Goal: Task Accomplishment & Management: Use online tool/utility

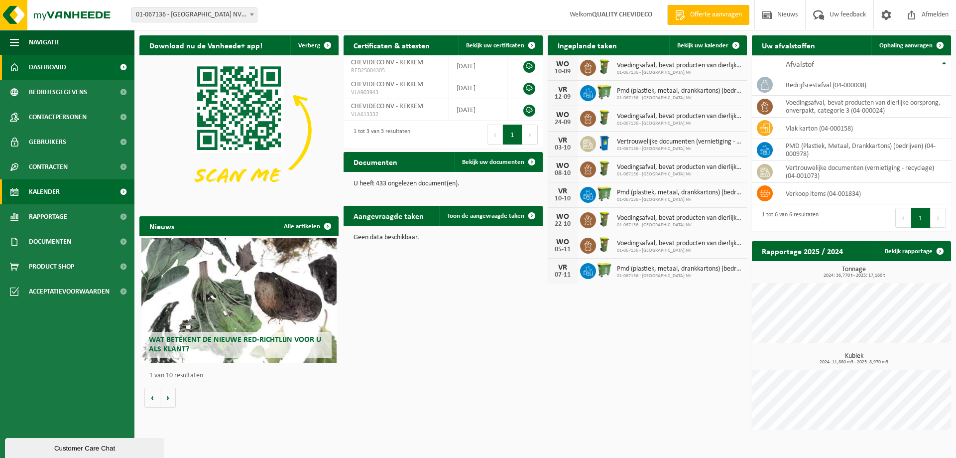
click at [49, 190] on span "Kalender" at bounding box center [44, 191] width 31 height 25
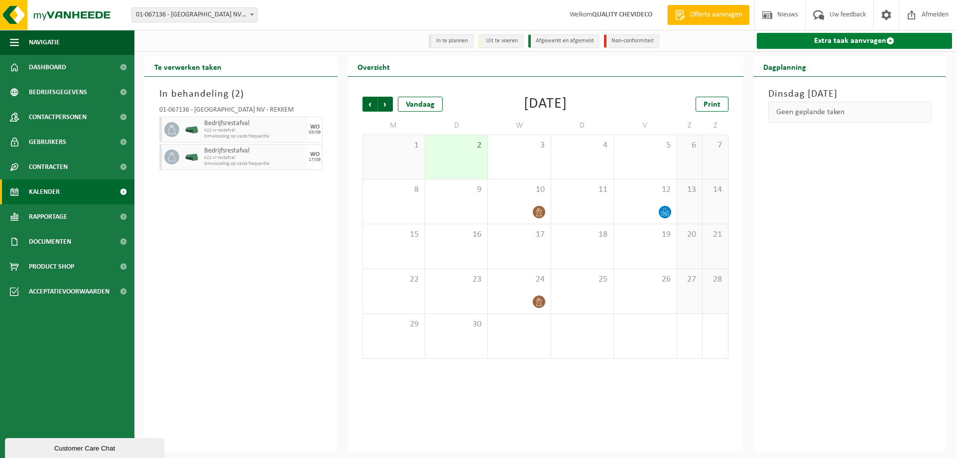
click at [828, 34] on link "Extra taak aanvragen" at bounding box center [855, 41] width 196 height 16
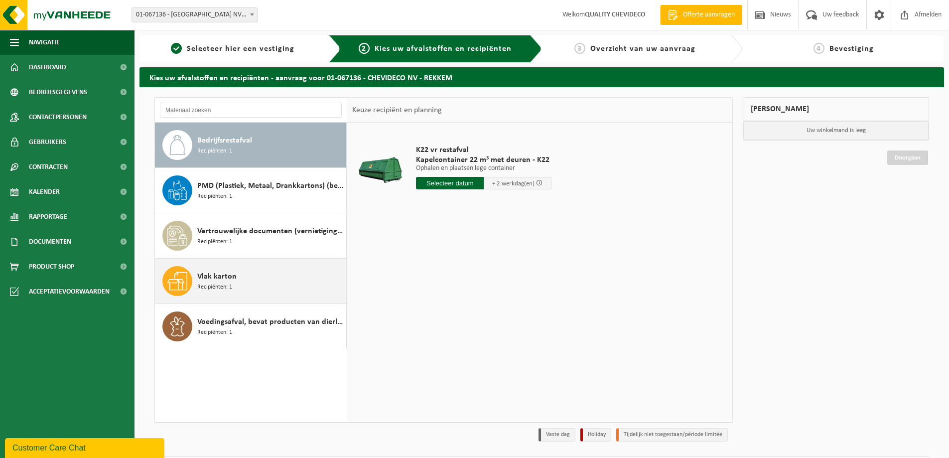
click at [214, 288] on span "Recipiënten: 1" at bounding box center [214, 286] width 35 height 9
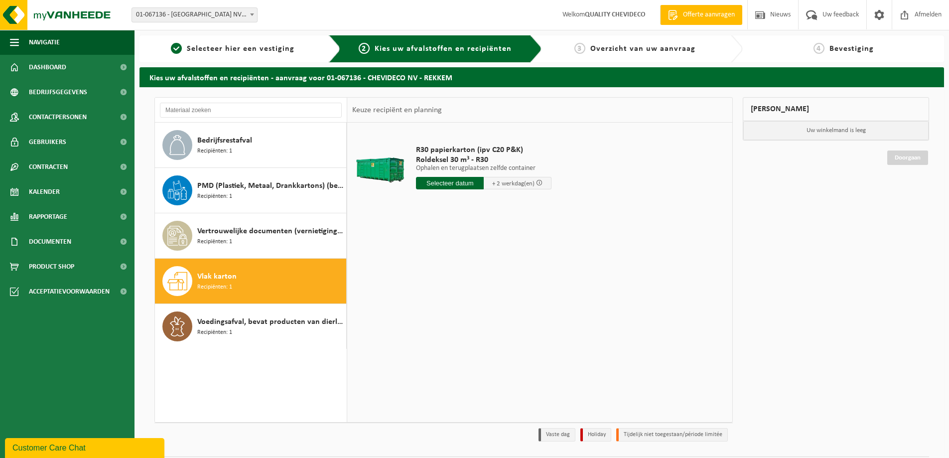
click at [460, 183] on input "text" at bounding box center [450, 183] width 68 height 12
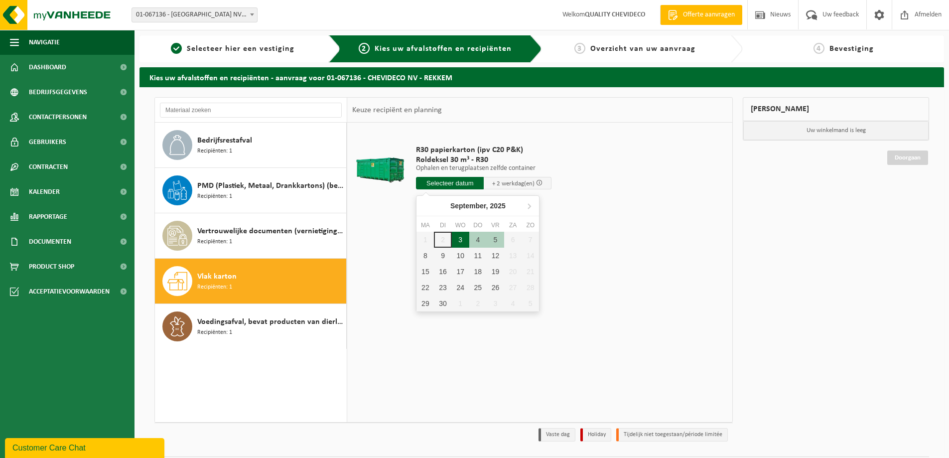
click at [459, 242] on div "3" at bounding box center [460, 240] width 17 height 16
type input "Van 2025-09-03"
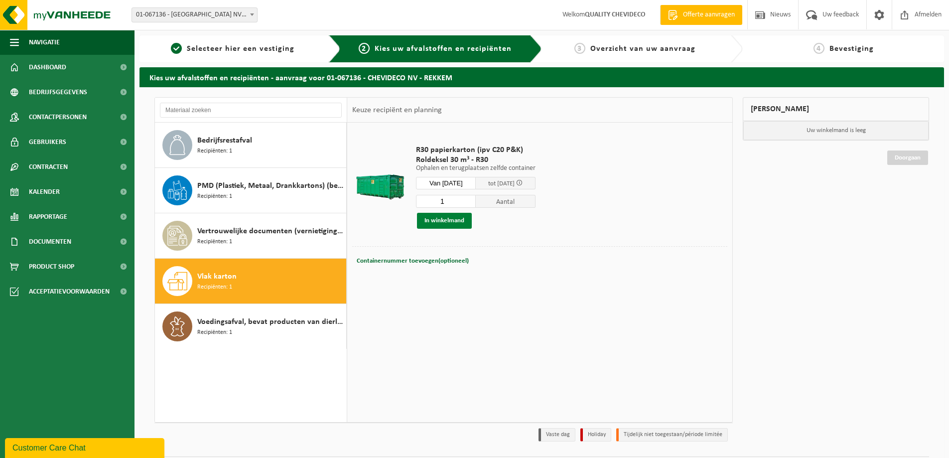
click at [449, 221] on button "In winkelmand" at bounding box center [444, 221] width 55 height 16
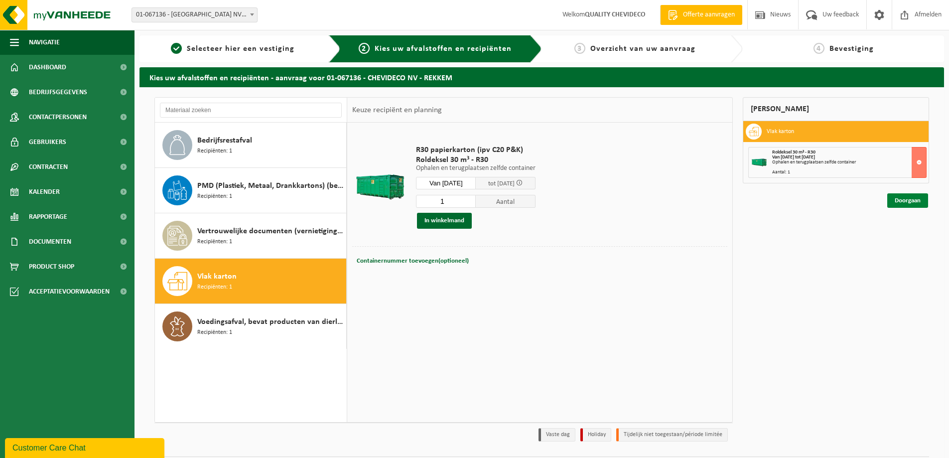
click at [898, 204] on link "Doorgaan" at bounding box center [907, 200] width 41 height 14
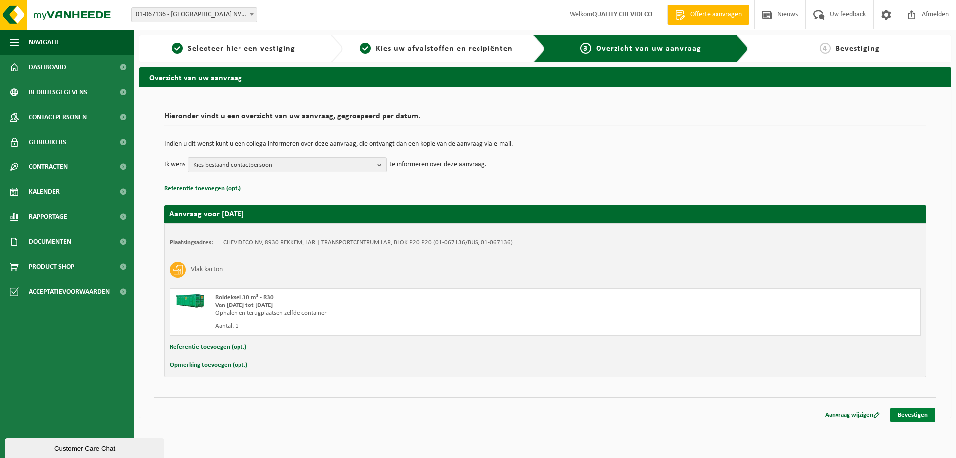
click at [905, 415] on link "Bevestigen" at bounding box center [912, 414] width 45 height 14
